Goal: Information Seeking & Learning: Learn about a topic

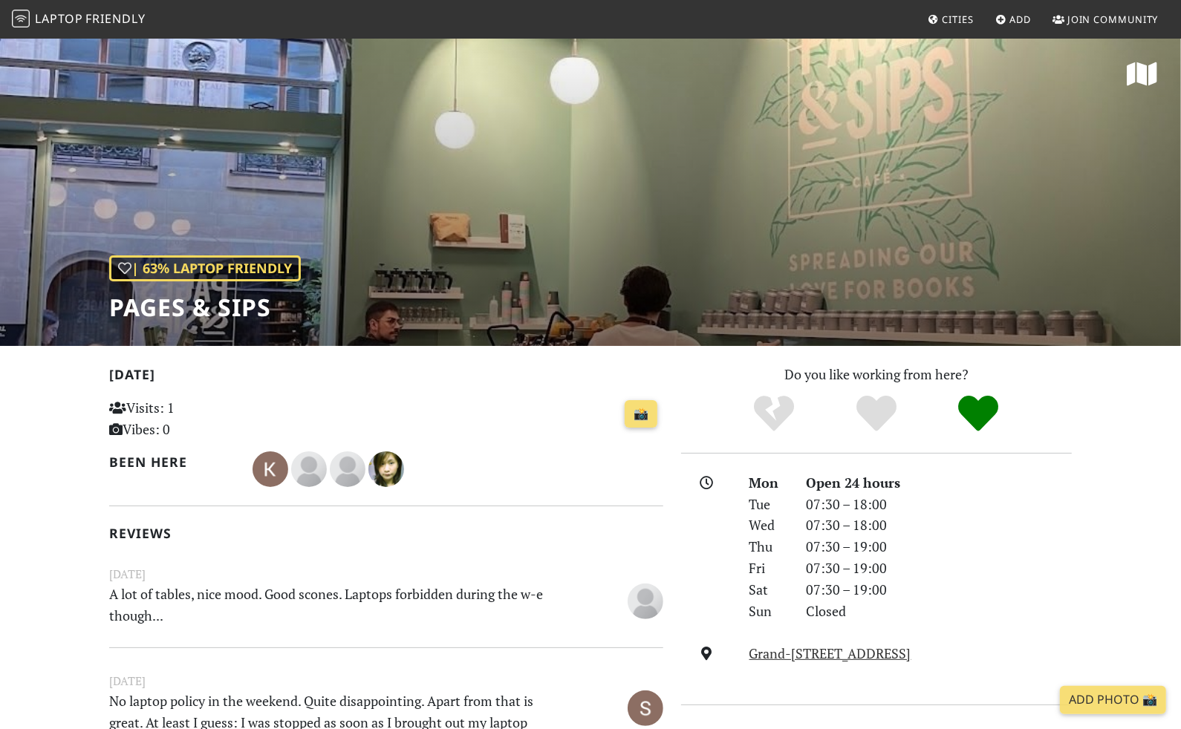
click at [948, 17] on span "Cities" at bounding box center [958, 19] width 31 height 13
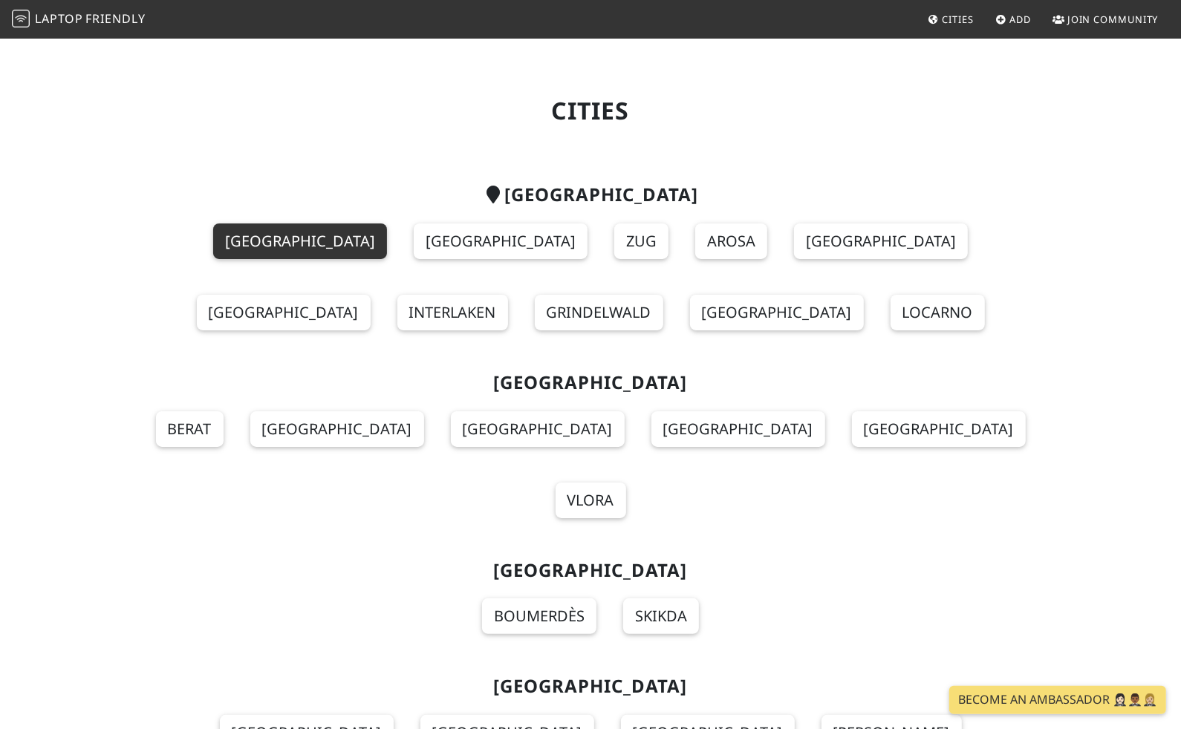
click at [218, 245] on link "Geneva" at bounding box center [300, 242] width 174 height 36
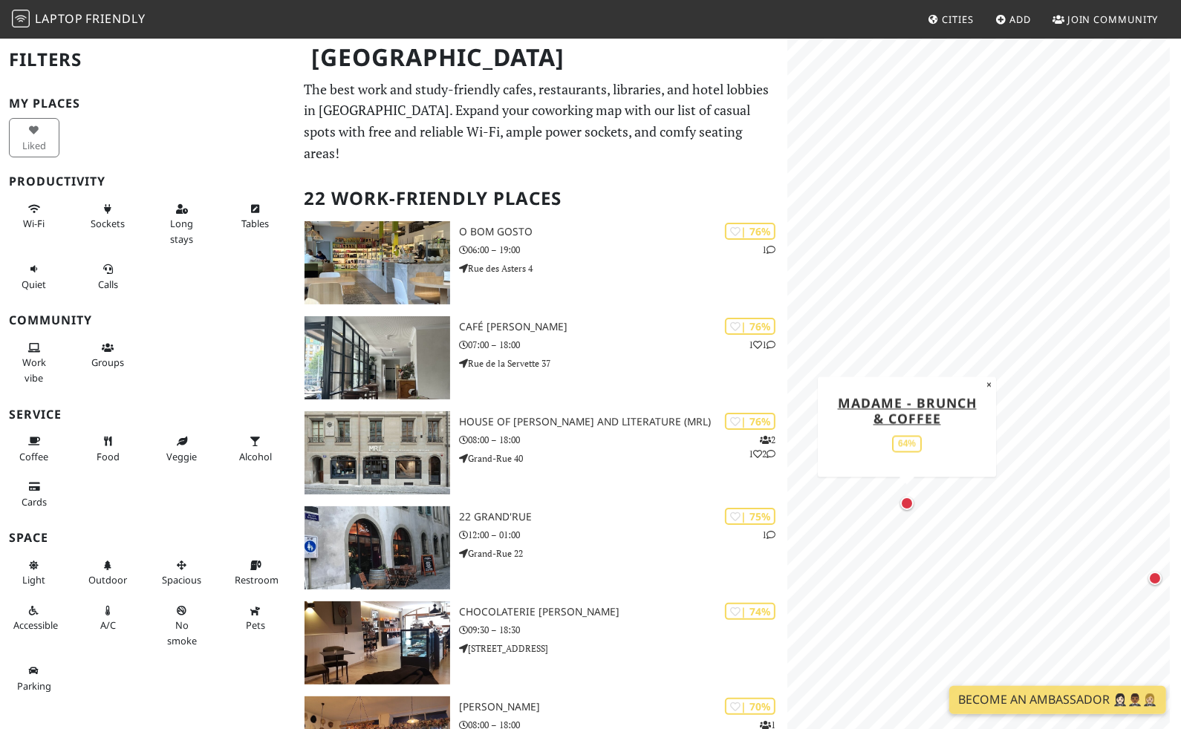
click at [900, 499] on div "Map marker" at bounding box center [906, 503] width 13 height 13
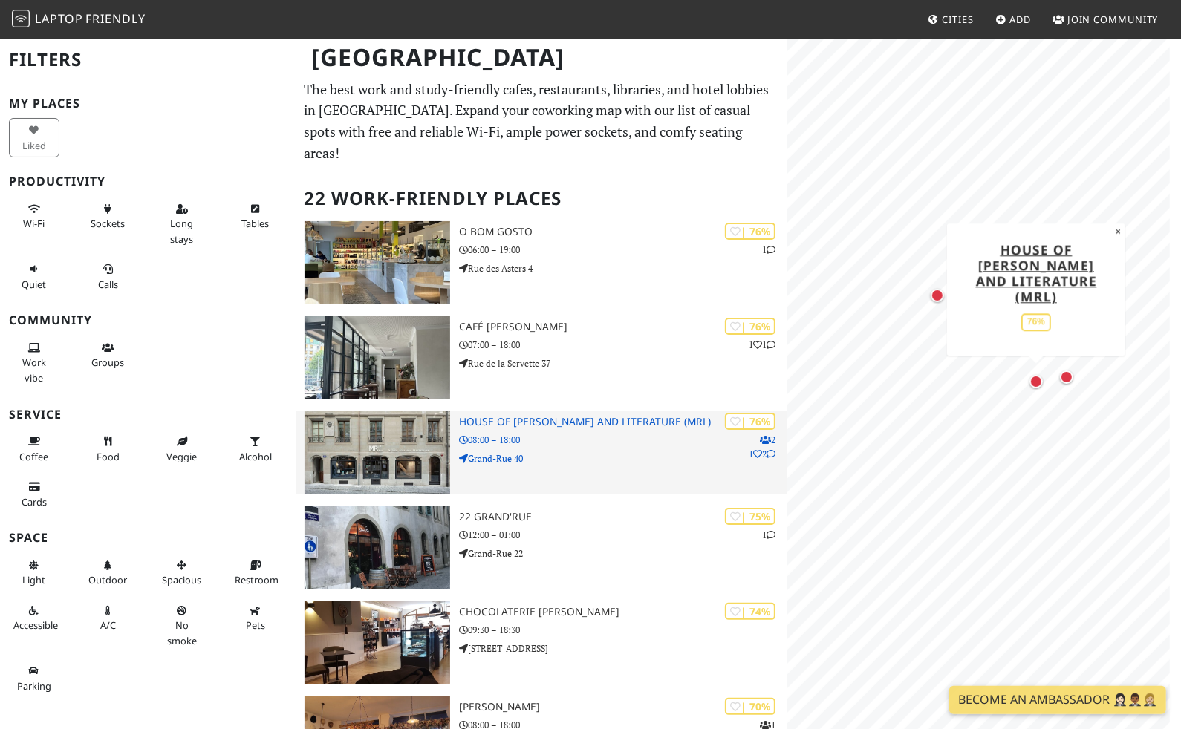
click at [556, 429] on div "| 76% 2 1 2 House of Rousseau and Literature (MRL) 08:00 – 18:00 Grand-Rue 40" at bounding box center [623, 452] width 328 height 83
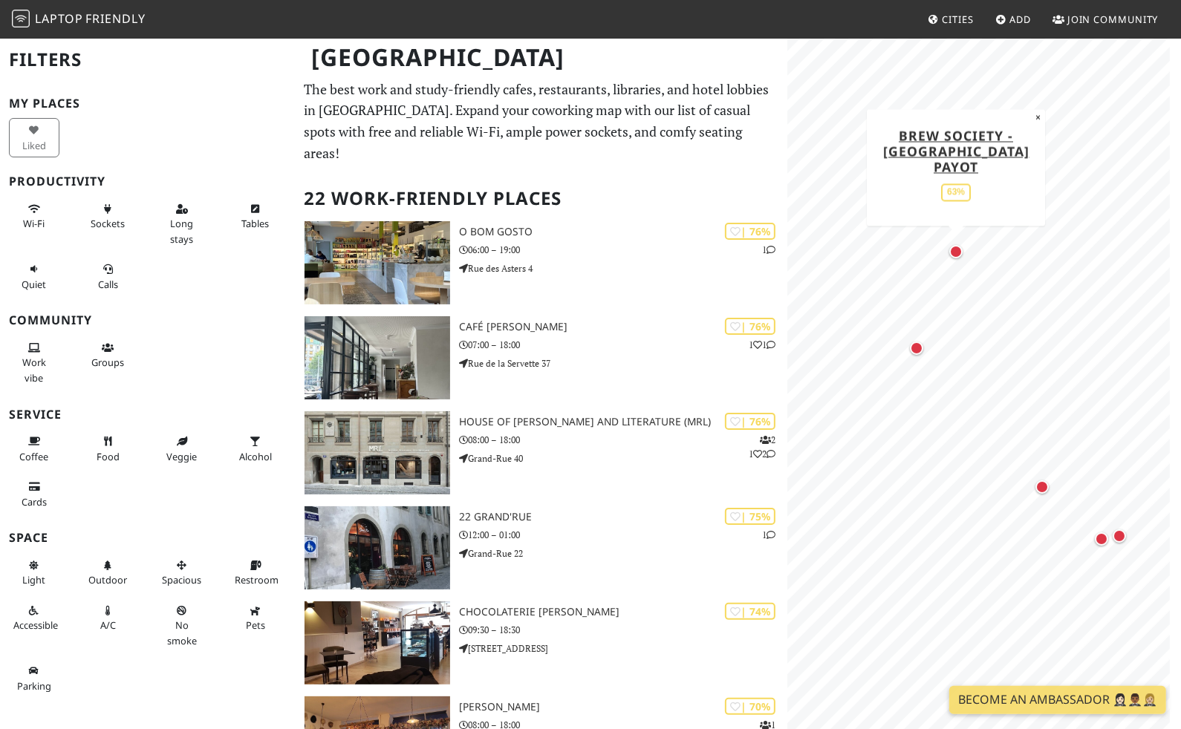
click at [958, 258] on div "Map marker" at bounding box center [955, 251] width 19 height 19
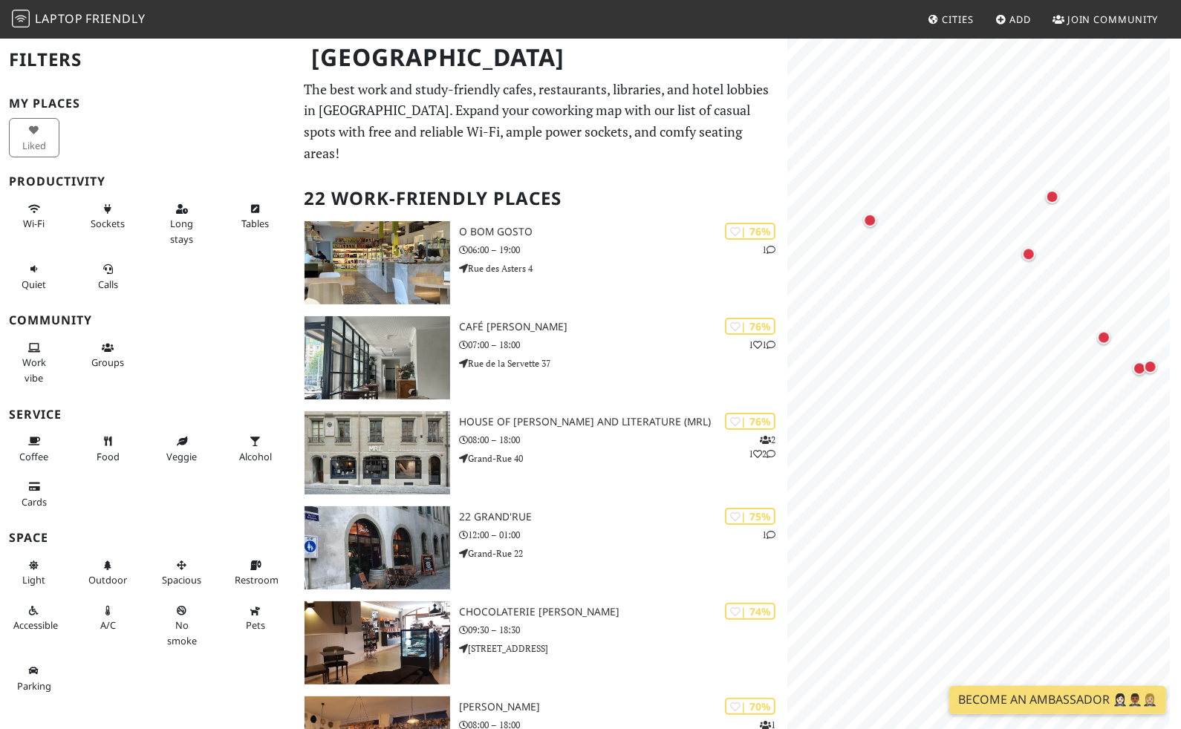
click at [1180, 649] on html "Laptop Friendly Cities Add Join Community Geneva Filters My Places Liked Produc…" at bounding box center [590, 364] width 1181 height 729
click at [936, 491] on div "Map marker" at bounding box center [937, 485] width 13 height 13
click at [1024, 372] on div "Map marker" at bounding box center [1027, 368] width 18 height 18
click at [896, 333] on div "Map marker" at bounding box center [898, 336] width 13 height 13
click at [951, 381] on div "Map marker" at bounding box center [951, 384] width 13 height 13
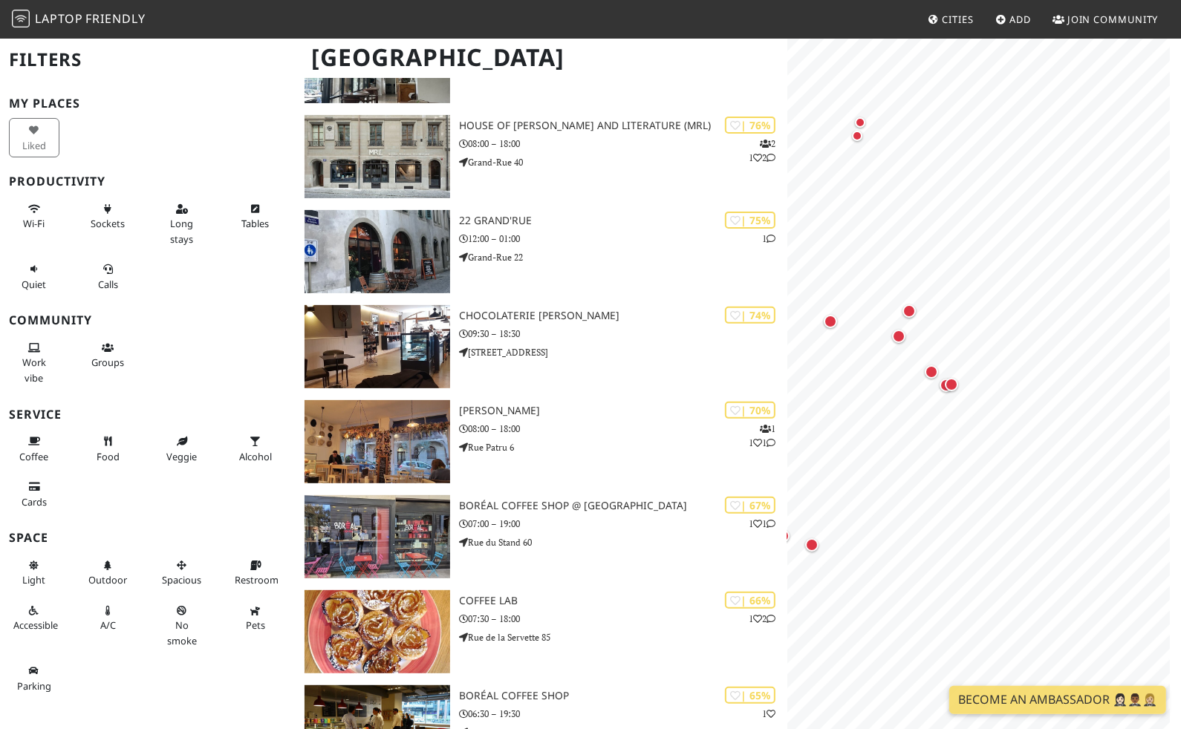
scroll to position [222, 0]
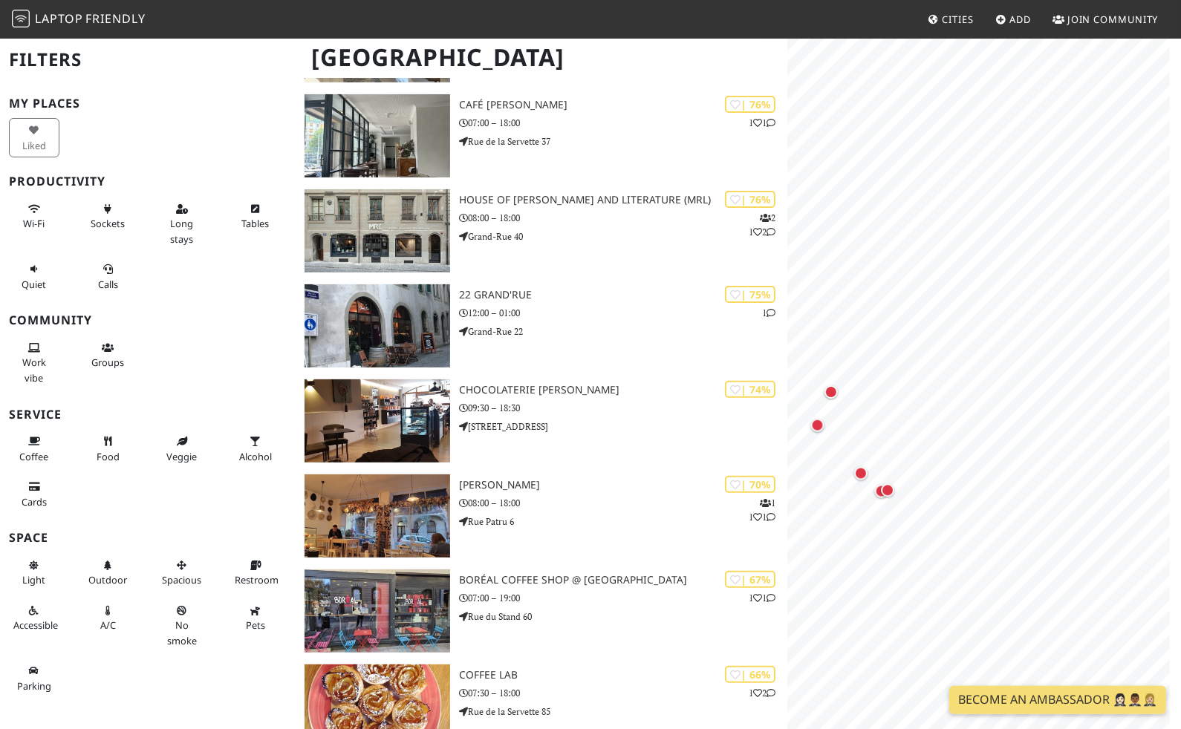
click at [1180, 475] on html "Laptop Friendly Cities Add Join Community Geneva Filters My Places Liked Produc…" at bounding box center [590, 142] width 1181 height 729
click at [955, 399] on div "Map marker" at bounding box center [956, 392] width 19 height 19
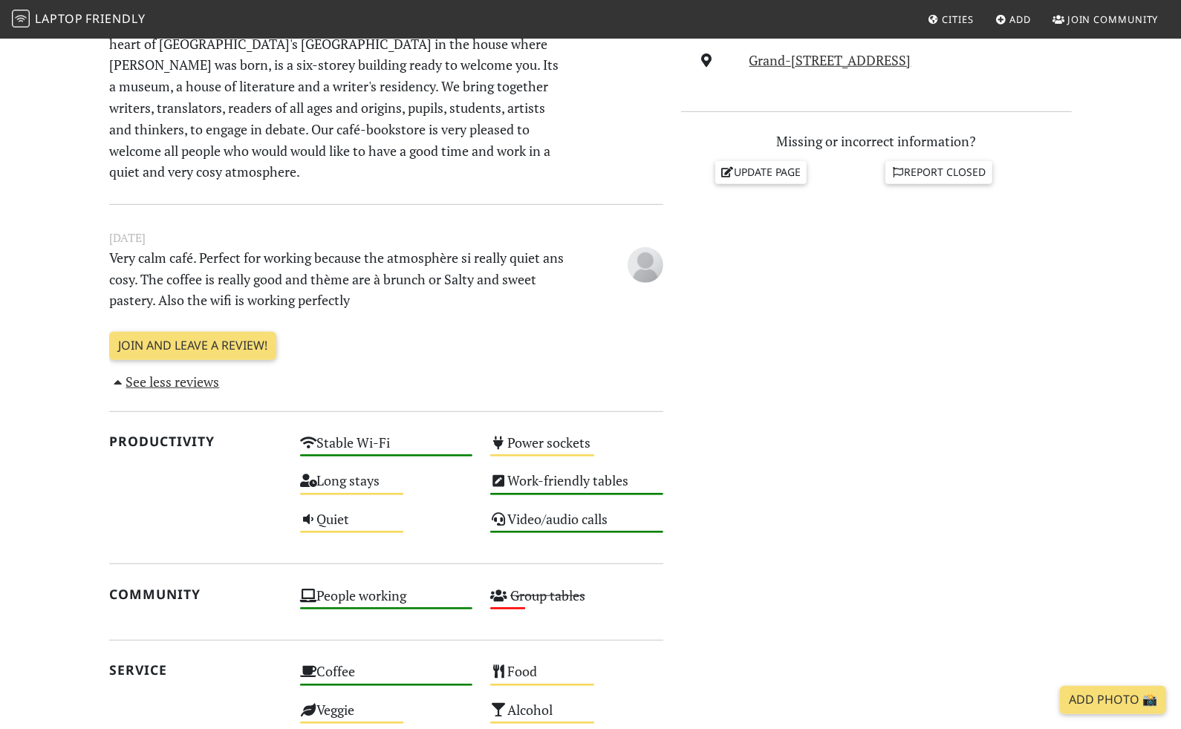
scroll to position [74, 0]
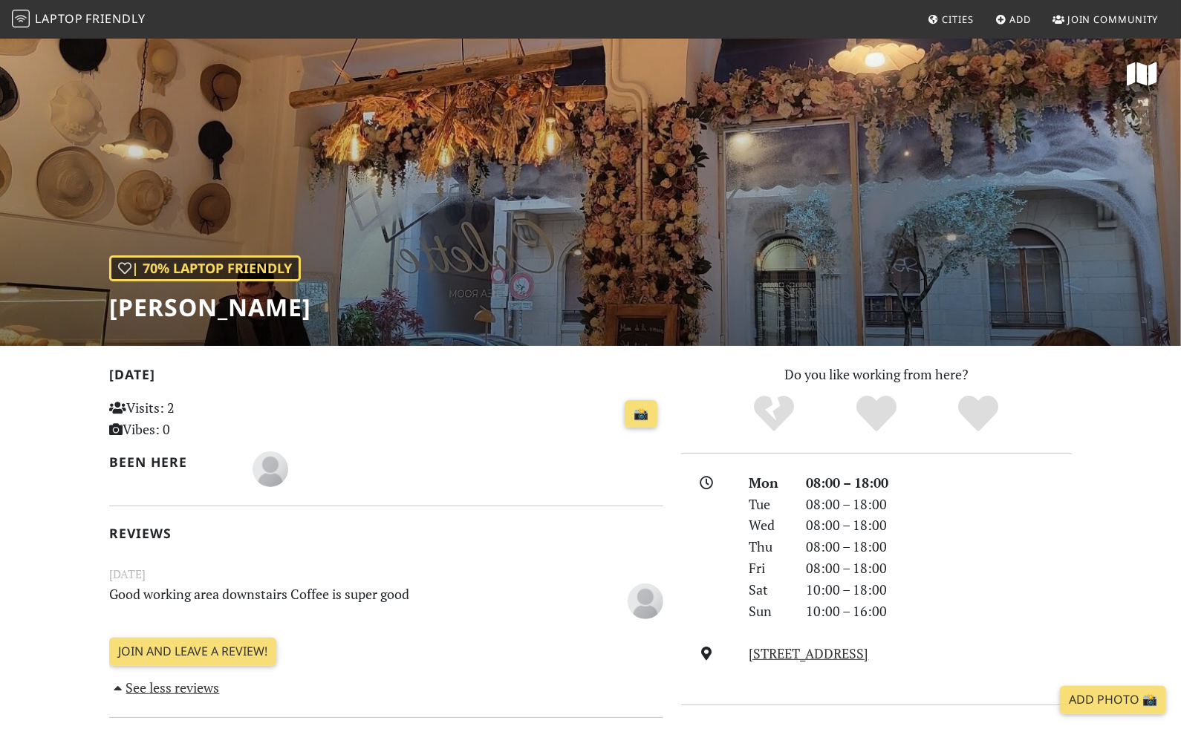
click at [637, 207] on div "| 70% Laptop Friendly Colette" at bounding box center [590, 191] width 1181 height 309
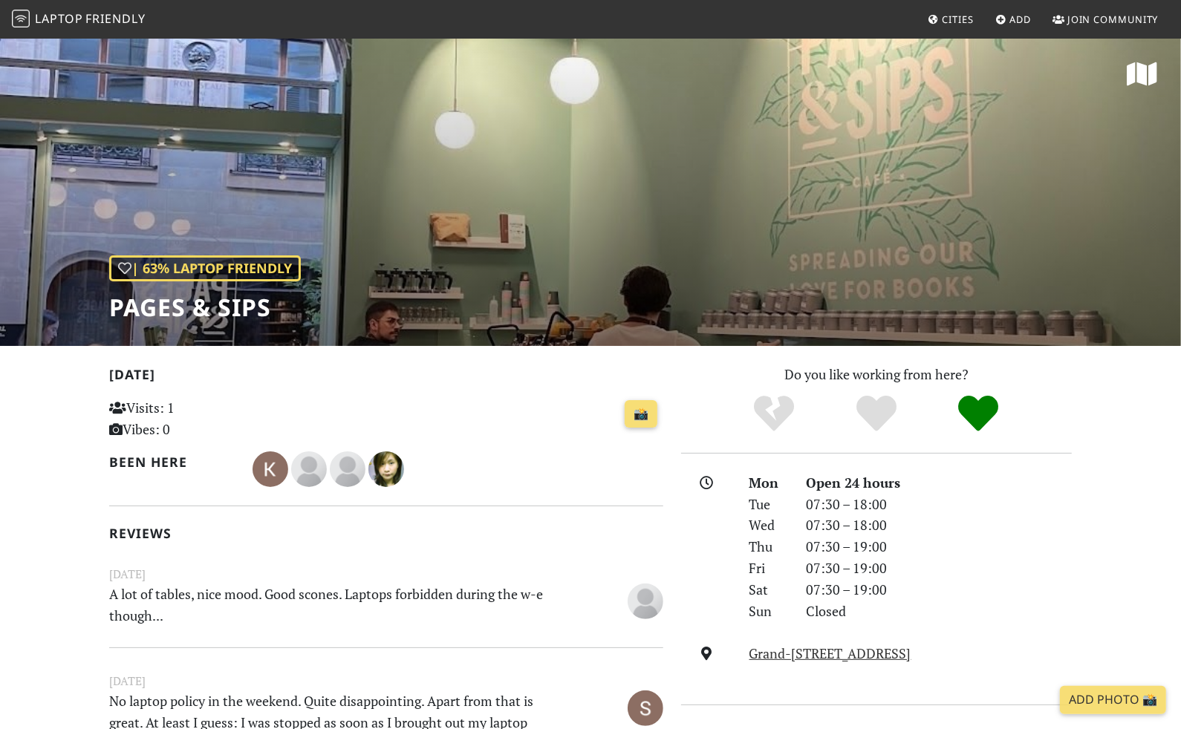
click at [563, 255] on div "| 63% Laptop Friendly Pages & Sips" at bounding box center [590, 191] width 1181 height 309
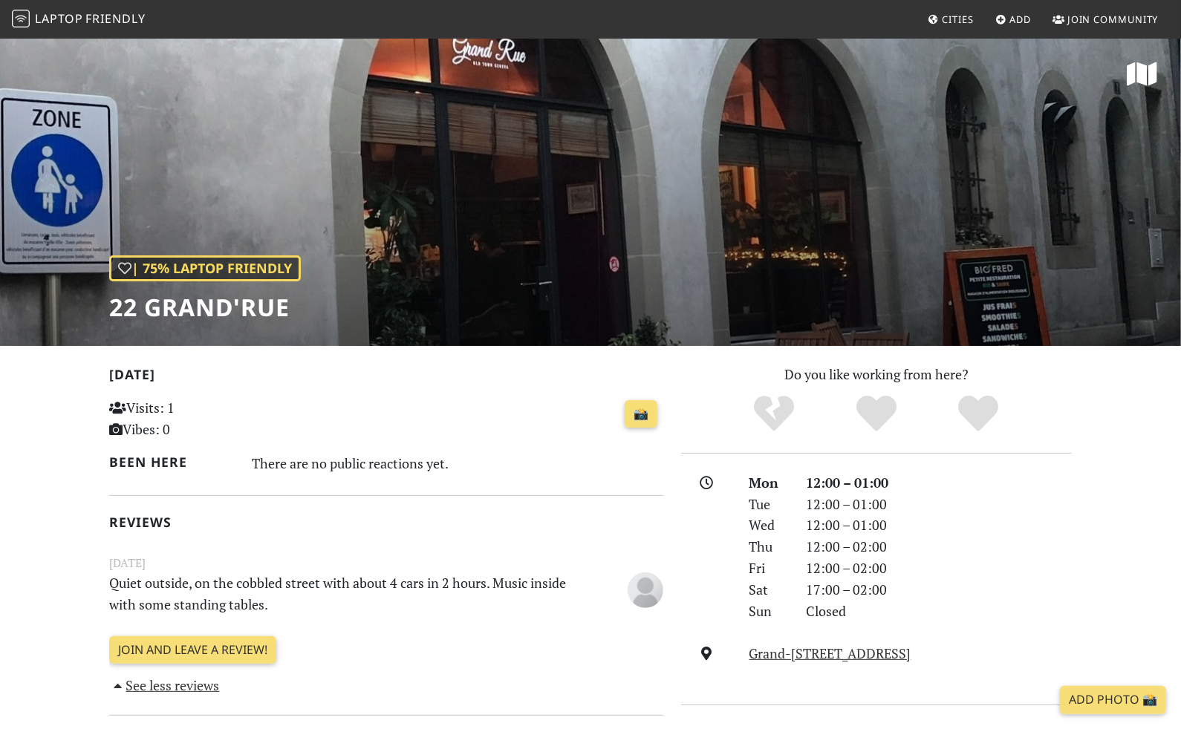
click at [524, 236] on div "| 75% Laptop Friendly 22 grand'rue" at bounding box center [590, 191] width 1181 height 309
drag, startPoint x: 307, startPoint y: 304, endPoint x: 82, endPoint y: 304, distance: 225.8
click at [82, 304] on div "| 75% Laptop Friendly 22 grand'rue" at bounding box center [590, 191] width 1181 height 309
copy h1 "22 grand'rue"
